Goal: Task Accomplishment & Management: Manage account settings

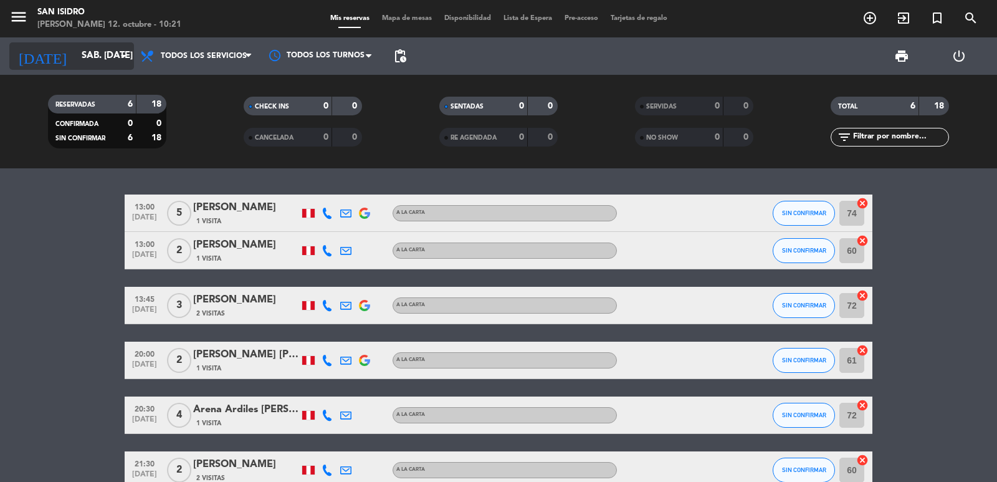
click at [75, 48] on input "sáb. [DATE]" at bounding box center [135, 56] width 120 height 24
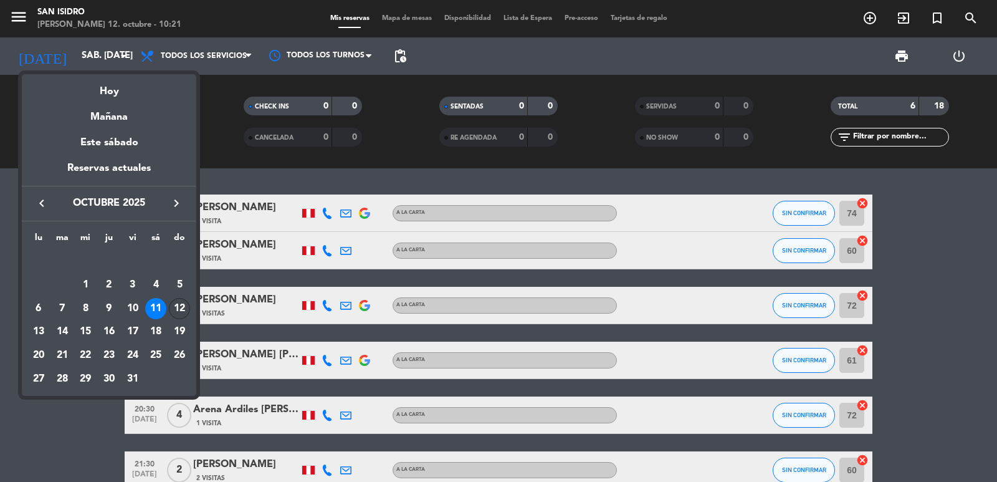
click at [178, 308] on div "12" at bounding box center [179, 308] width 21 height 21
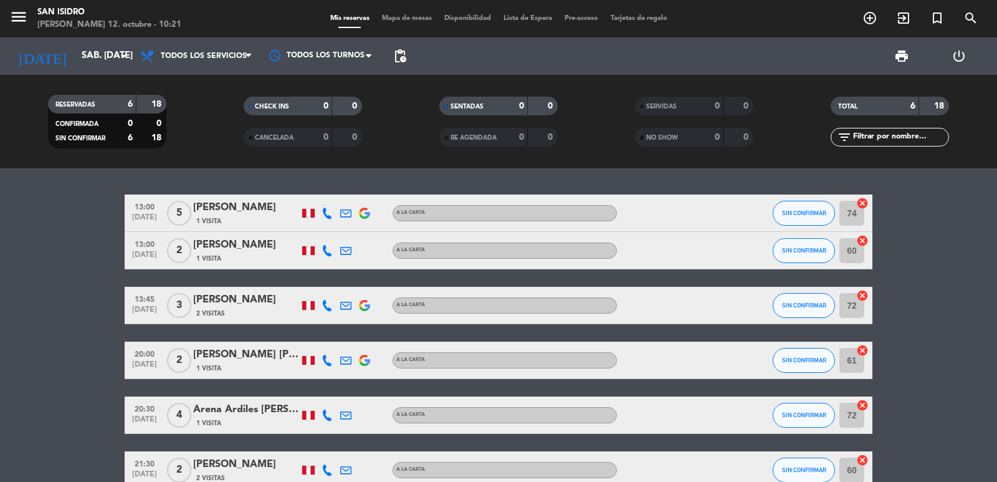
type input "dom. [DATE]"
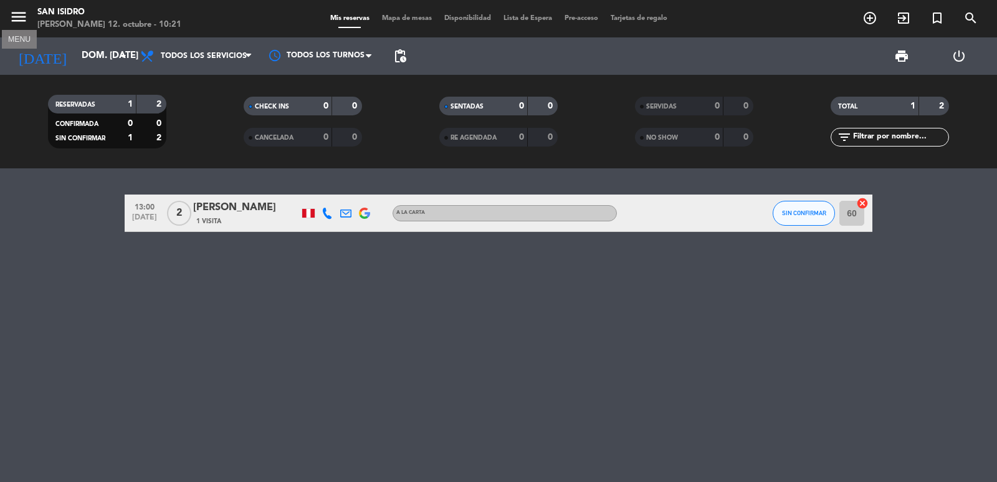
click at [18, 22] on icon "menu" at bounding box center [18, 16] width 19 height 19
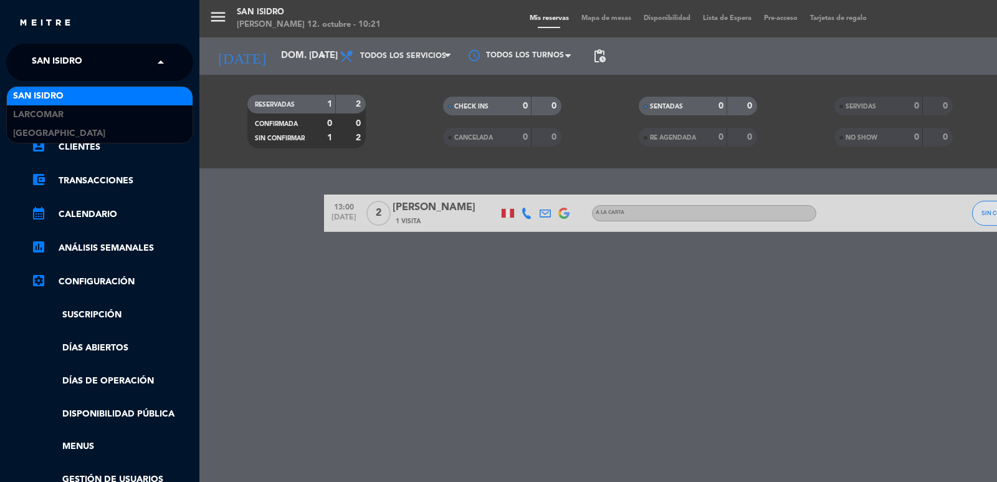
click at [46, 61] on span "San Isidro" at bounding box center [57, 62] width 50 height 26
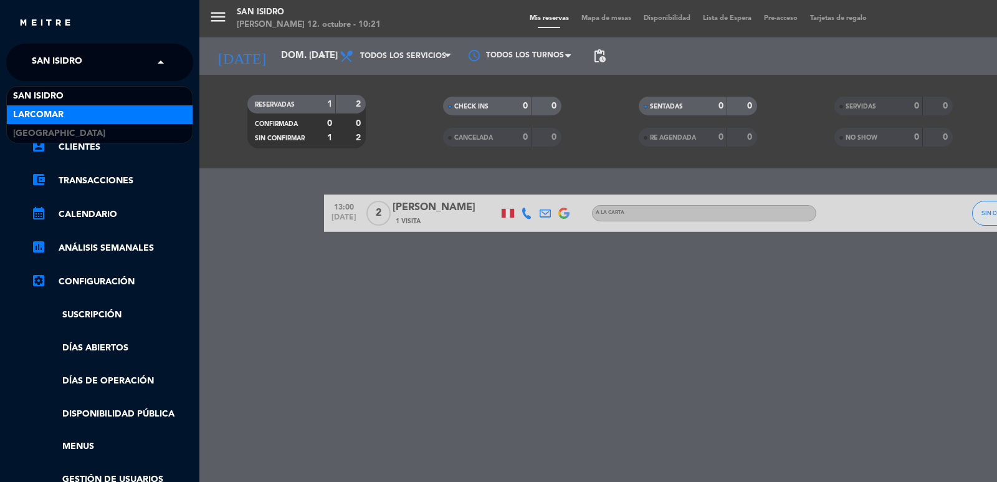
click at [39, 108] on span "Larcomar" at bounding box center [38, 115] width 50 height 14
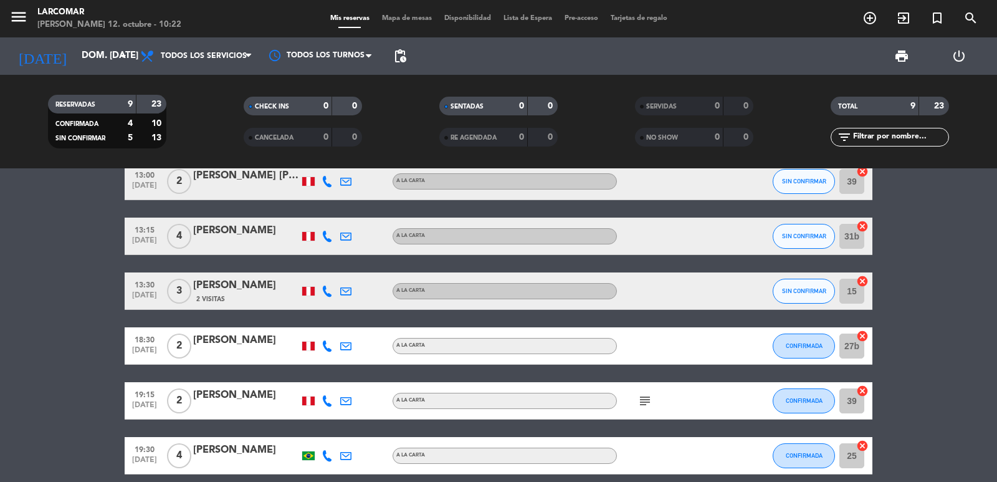
scroll to position [64, 0]
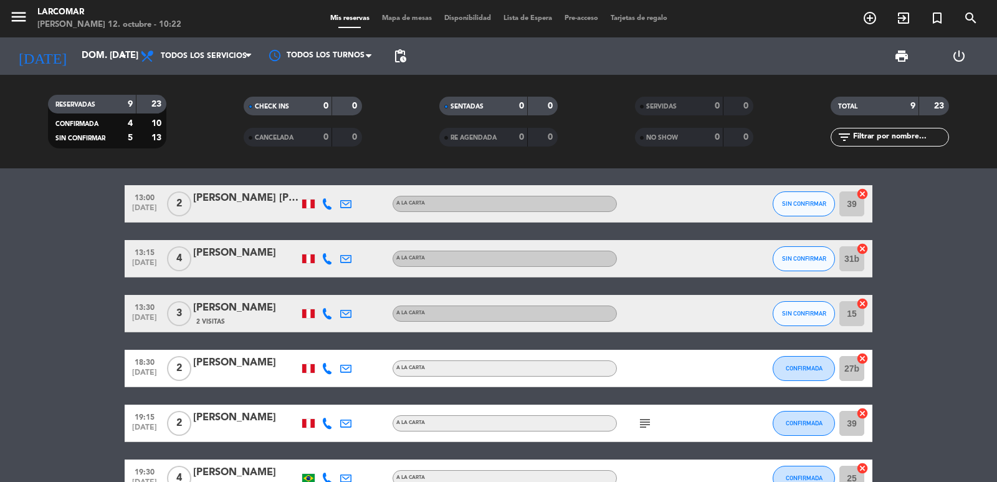
click at [324, 259] on icon at bounding box center [327, 258] width 11 height 11
click at [336, 239] on span "content_paste" at bounding box center [340, 237] width 9 height 9
click at [324, 314] on icon at bounding box center [327, 313] width 11 height 11
click at [336, 290] on span "content_paste" at bounding box center [340, 292] width 9 height 9
click at [14, 21] on icon "menu" at bounding box center [18, 16] width 19 height 19
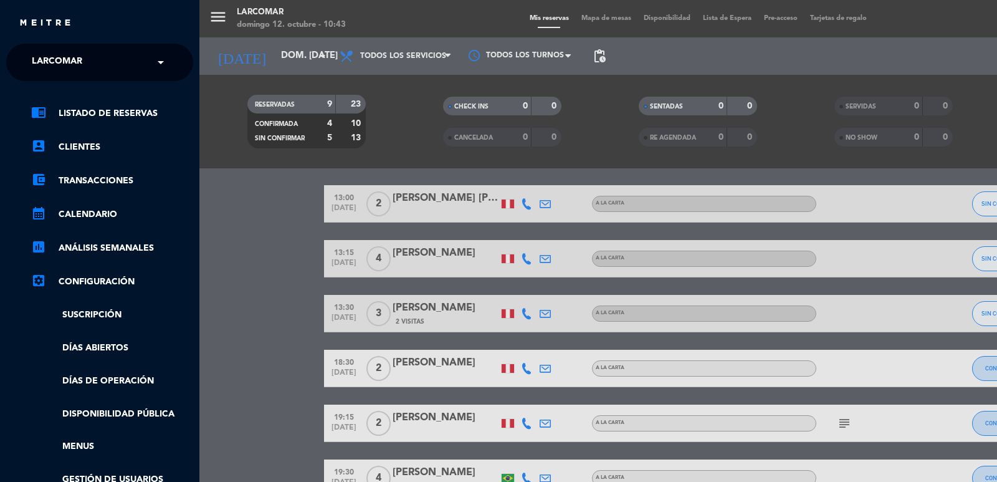
click at [46, 57] on span "Larcomar" at bounding box center [57, 62] width 50 height 26
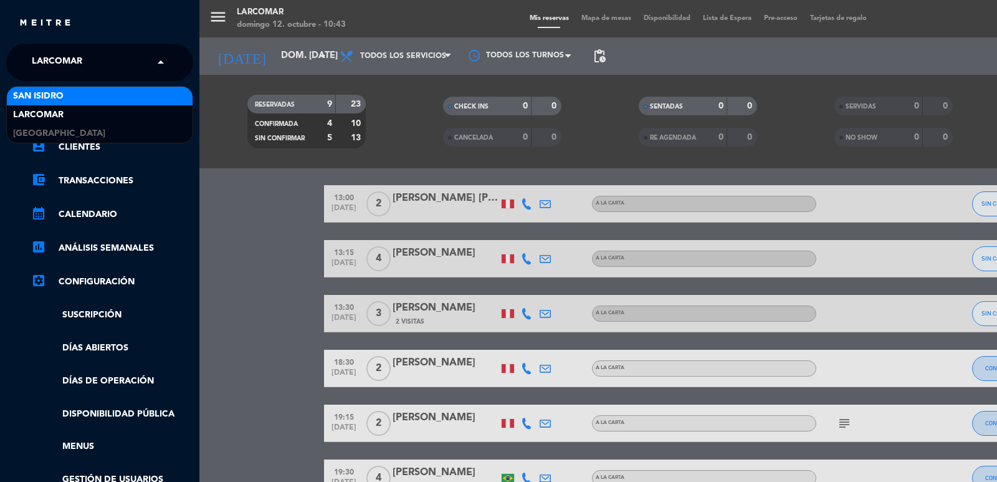
click at [48, 97] on span "San Isidro" at bounding box center [38, 96] width 50 height 14
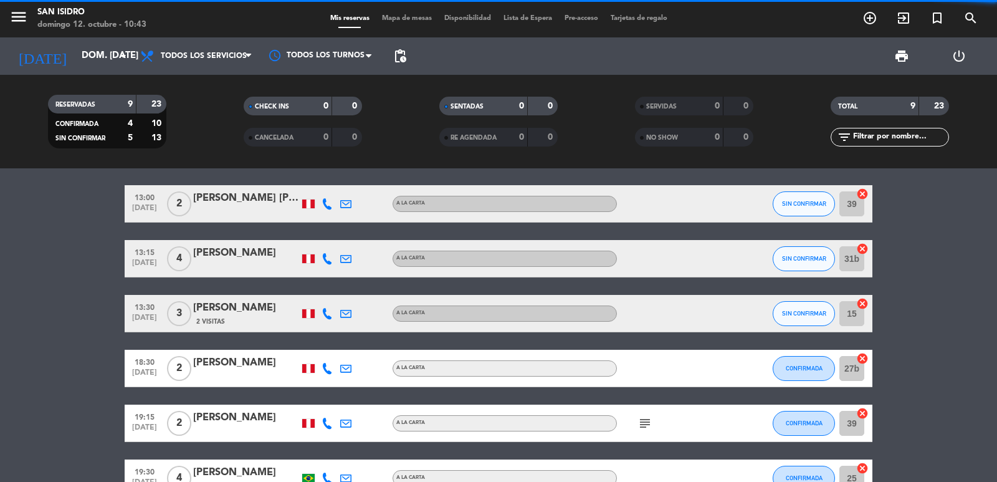
scroll to position [0, 0]
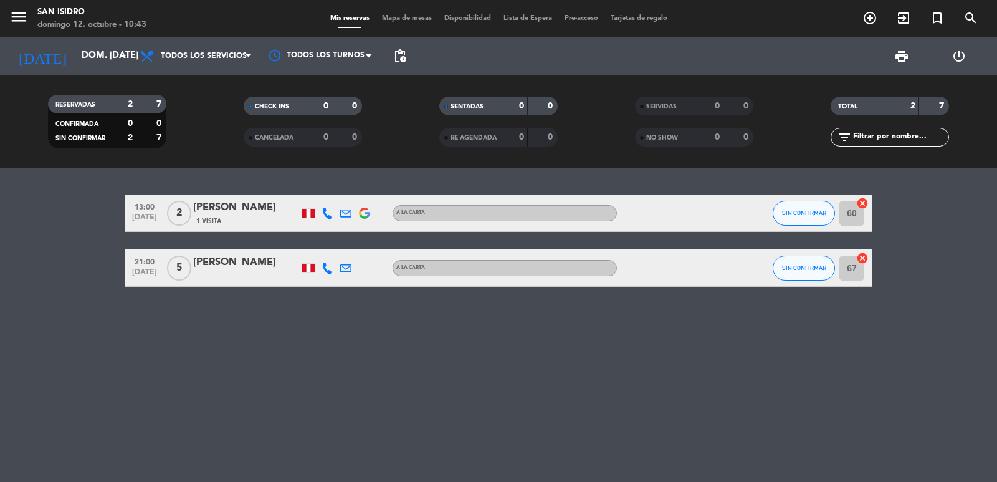
click at [323, 271] on icon at bounding box center [327, 267] width 11 height 11
click at [336, 249] on span "content_paste" at bounding box center [340, 246] width 9 height 9
click at [342, 264] on icon at bounding box center [345, 267] width 11 height 11
click at [433, 246] on span "Copiar" at bounding box center [446, 246] width 26 height 13
